Goal: Task Accomplishment & Management: Manage account settings

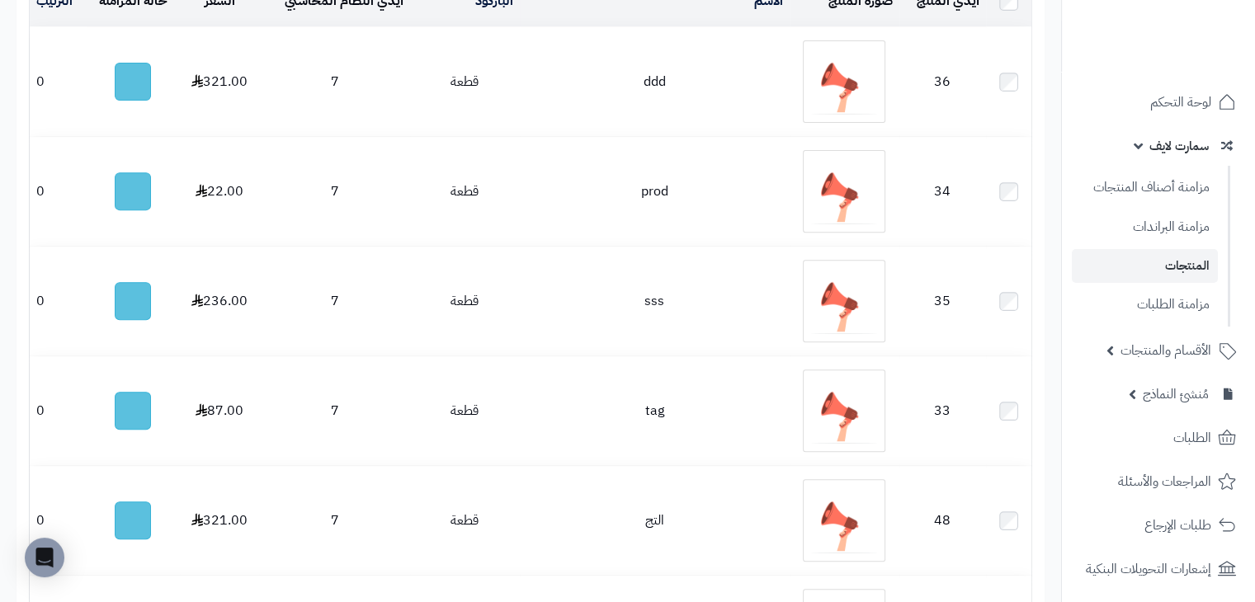
scroll to position [412, 0]
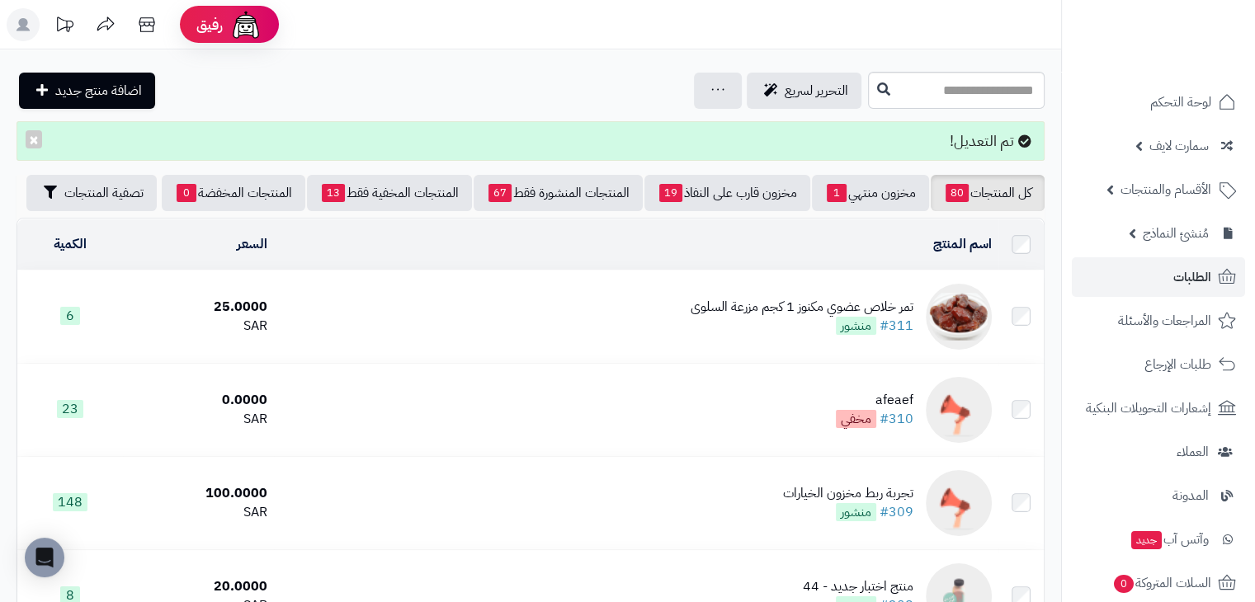
drag, startPoint x: 765, startPoint y: 324, endPoint x: 779, endPoint y: 324, distance: 14.8
click at [765, 317] on div "تمر خلاص عضوي مكنوز 1 كجم مزرعة السلوى" at bounding box center [801, 307] width 223 height 19
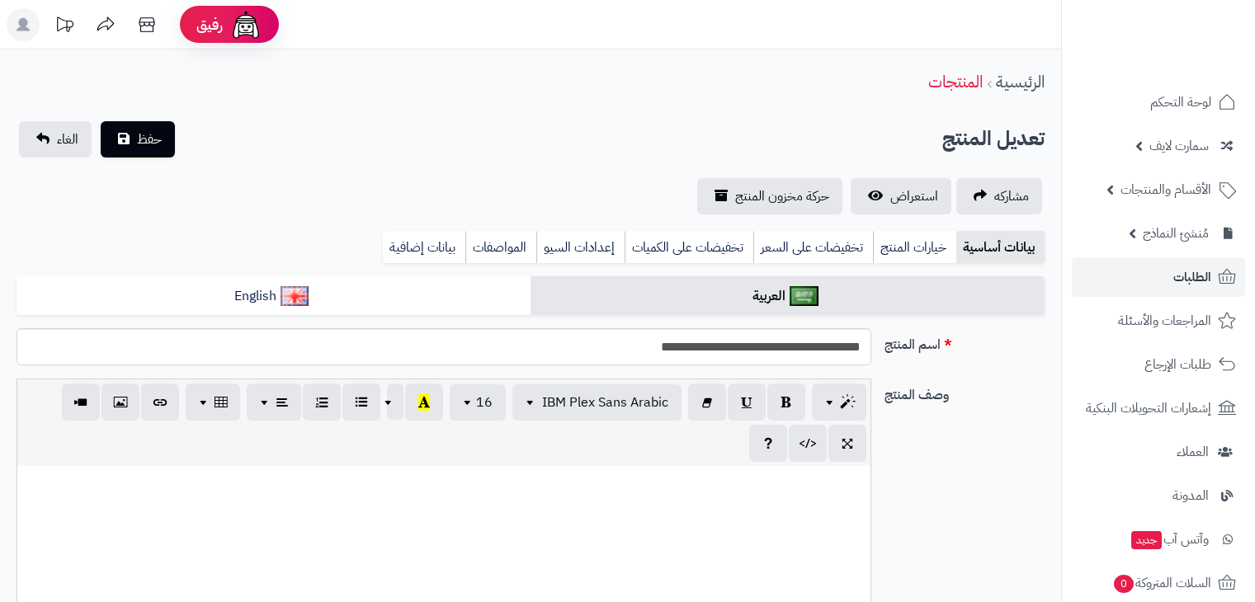
select select
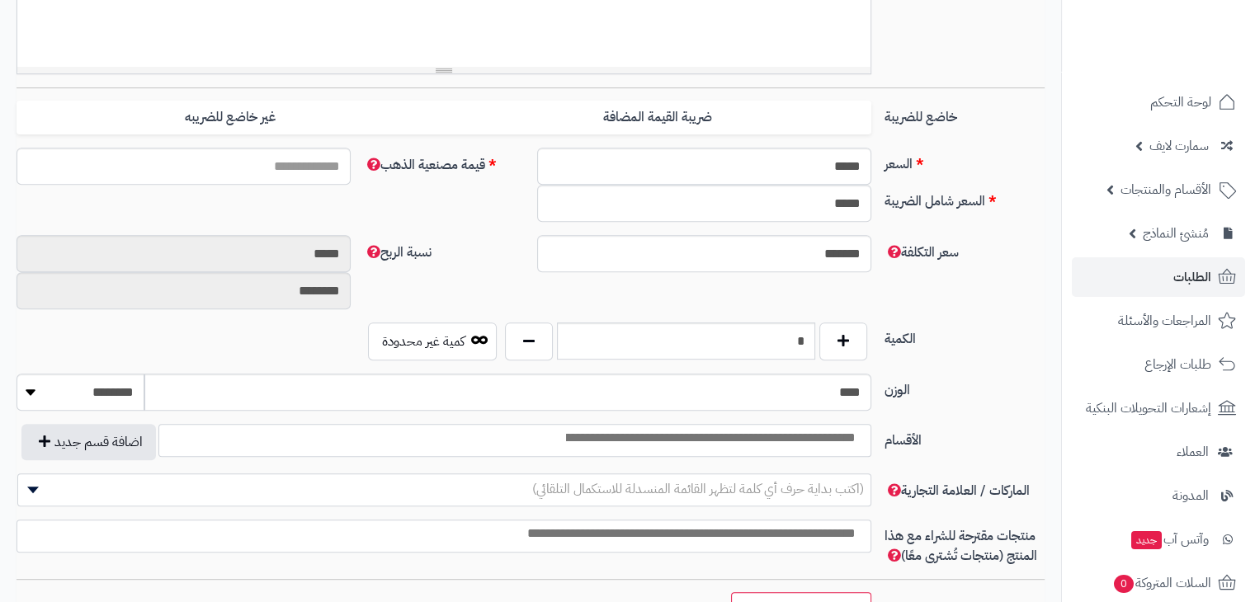
scroll to position [660, 0]
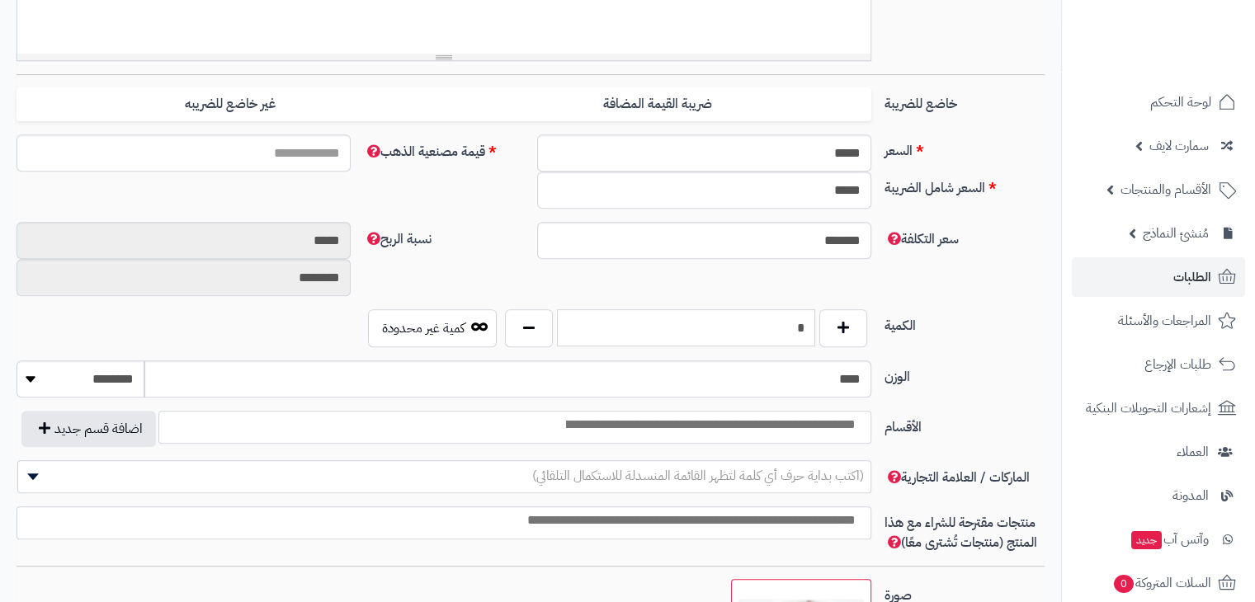
click at [745, 319] on input "*" at bounding box center [686, 327] width 258 height 37
click at [959, 294] on div "سعر التكلفة ******* نسبة الربح ***** ********" at bounding box center [530, 265] width 1041 height 87
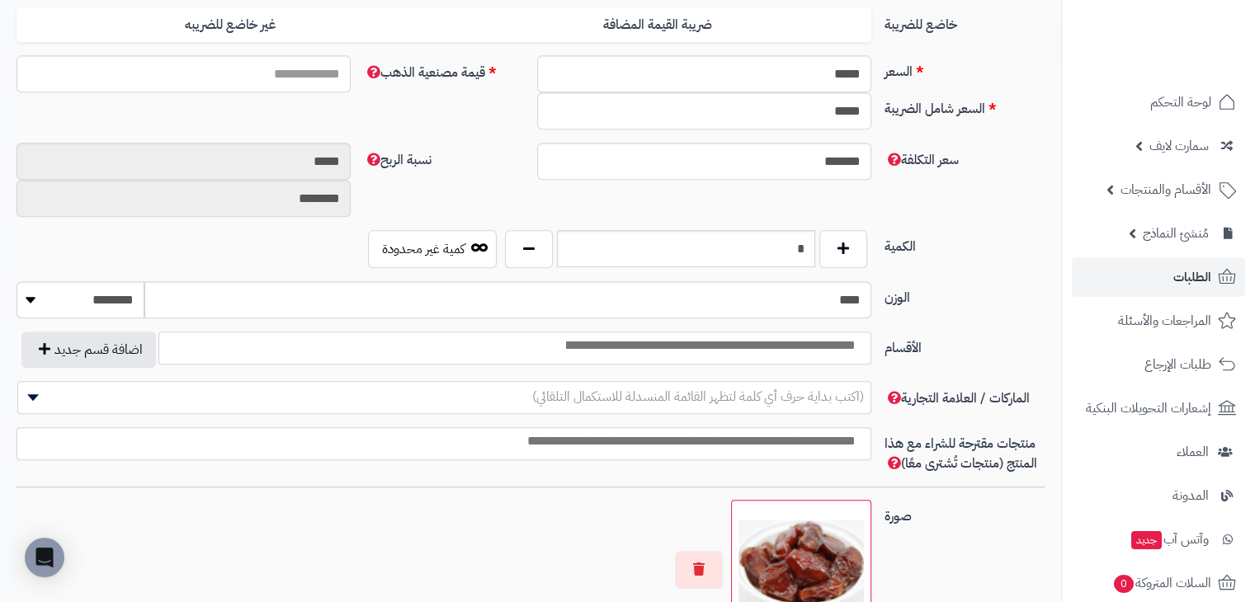
scroll to position [742, 0]
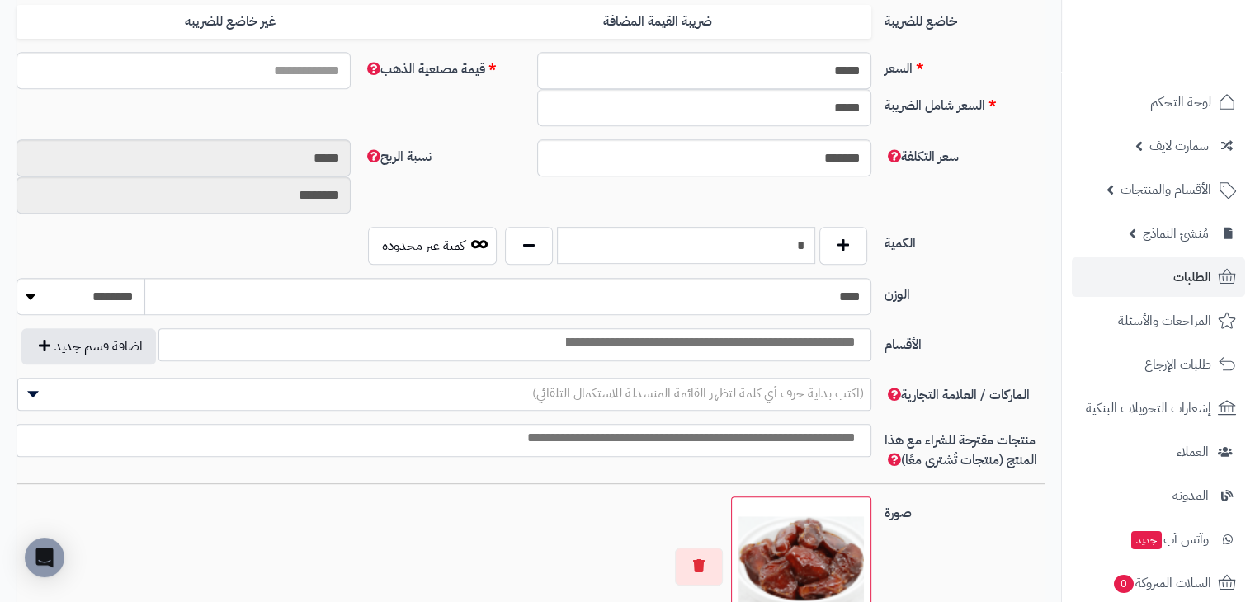
click at [962, 280] on label "الوزن" at bounding box center [964, 291] width 173 height 26
click at [870, 280] on input "****" at bounding box center [507, 296] width 726 height 37
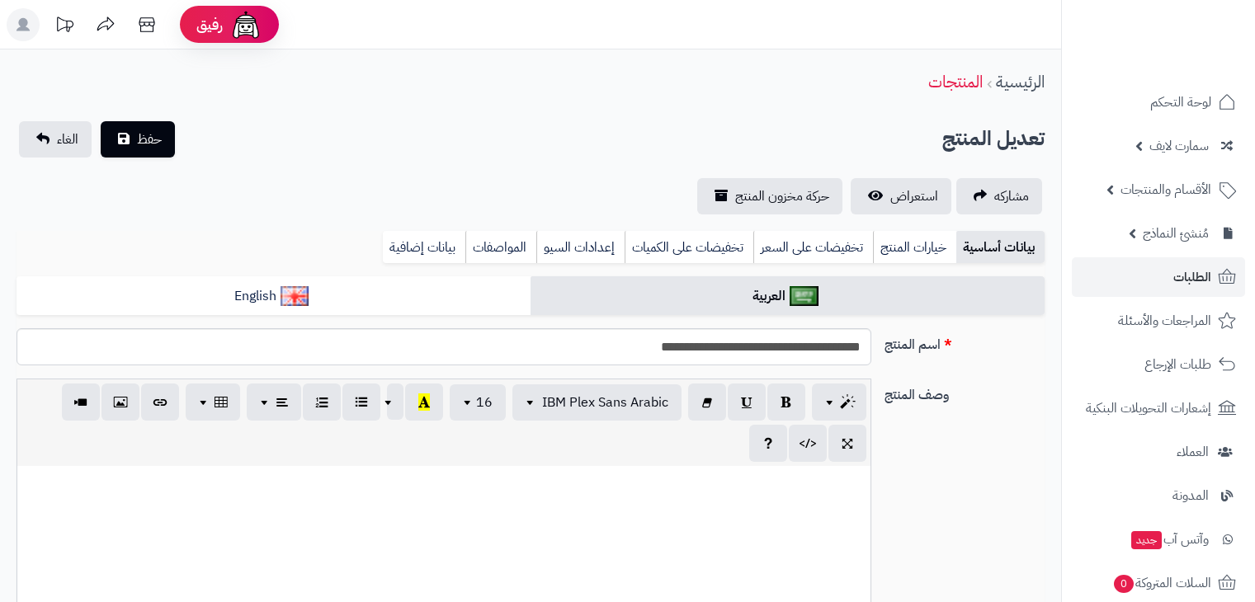
select select
